Goal: Find specific page/section: Find specific page/section

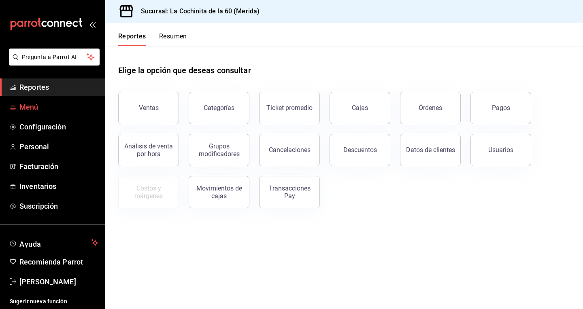
click at [28, 107] on span "Menú" at bounding box center [58, 107] width 79 height 11
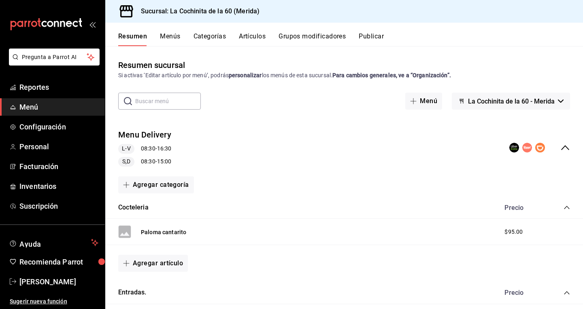
click at [544, 96] on button "La Cochinita de la 60 - Merida" at bounding box center [511, 101] width 118 height 17
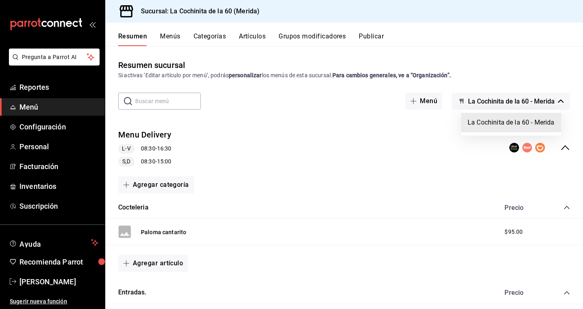
click at [527, 124] on li "La Cochinita de la 60 - Merida" at bounding box center [511, 122] width 100 height 19
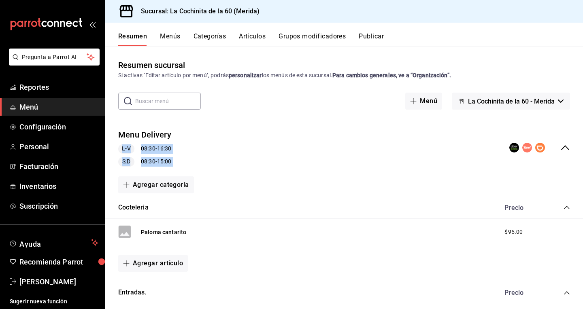
drag, startPoint x: 582, startPoint y: 93, endPoint x: 582, endPoint y: 148, distance: 55.1
click at [582, 148] on html "Pregunta a Parrot AI Reportes Menú Configuración Personal Facturación Inventari…" at bounding box center [291, 154] width 583 height 309
click at [170, 39] on button "Menús" at bounding box center [170, 39] width 20 height 14
